Goal: Find specific page/section: Find specific page/section

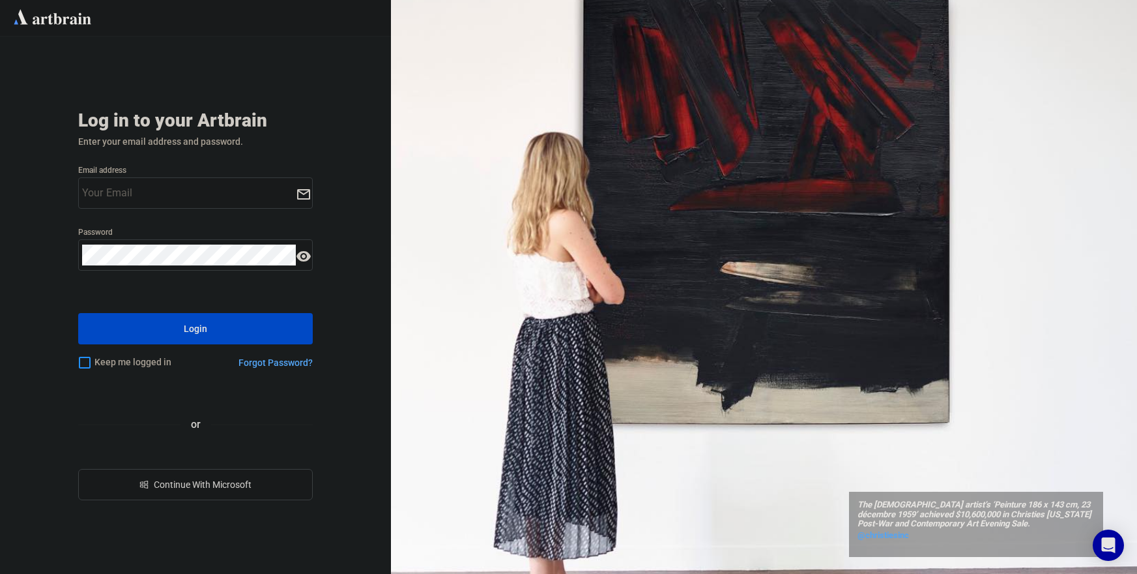
type input "[PERSON_NAME][EMAIL_ADDRESS][DOMAIN_NAME]"
click at [177, 334] on button "Login" at bounding box center [195, 328] width 235 height 31
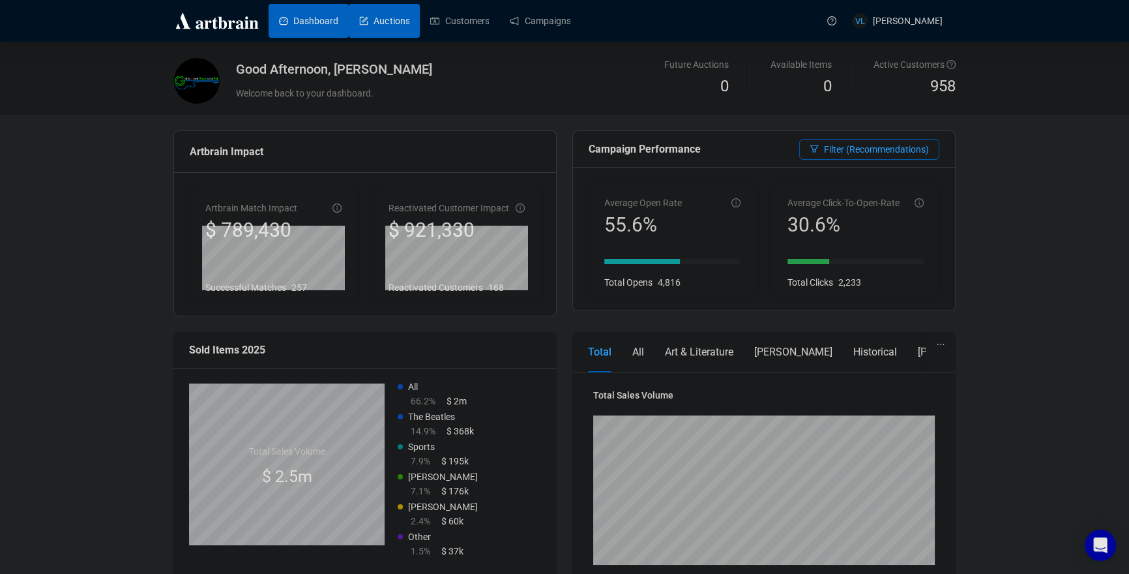
click at [384, 22] on link "Auctions" at bounding box center [384, 21] width 50 height 34
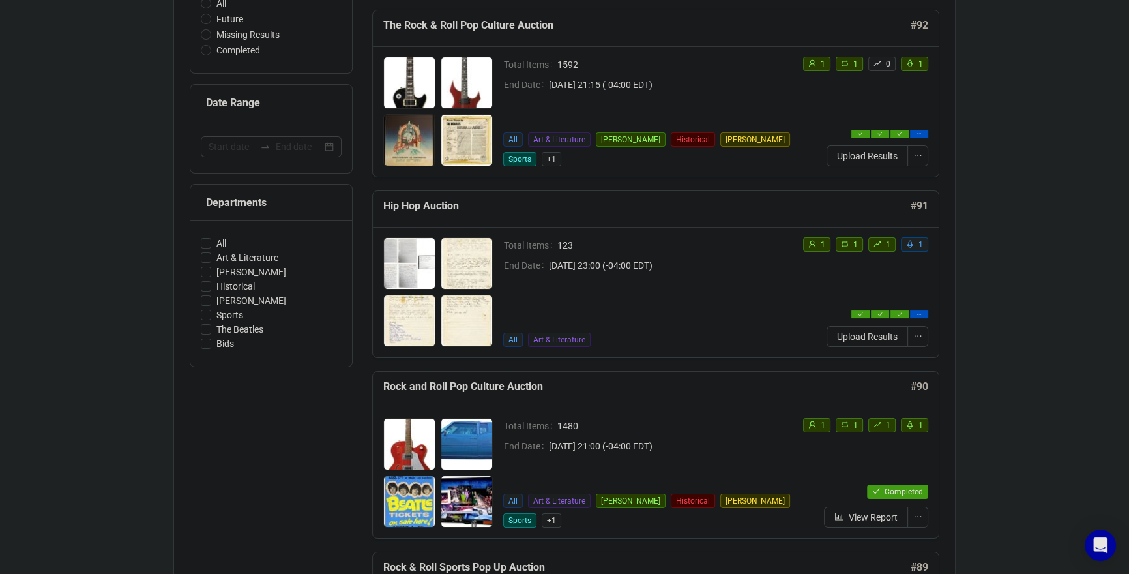
scroll to position [226, 0]
